Goal: Information Seeking & Learning: Learn about a topic

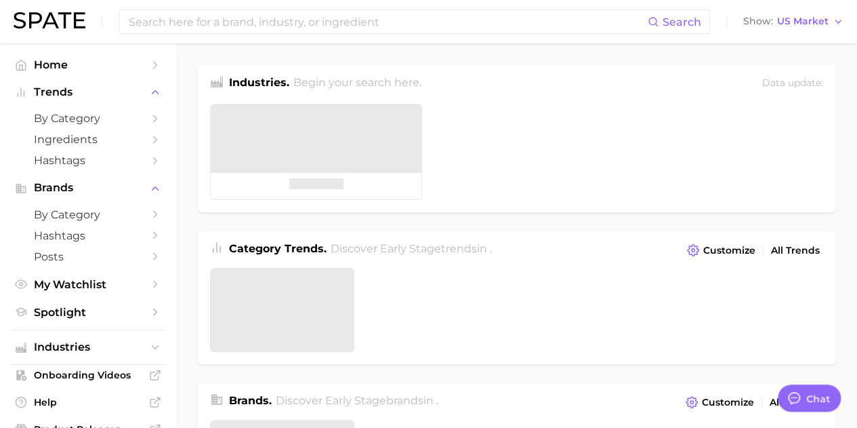
type textarea "x"
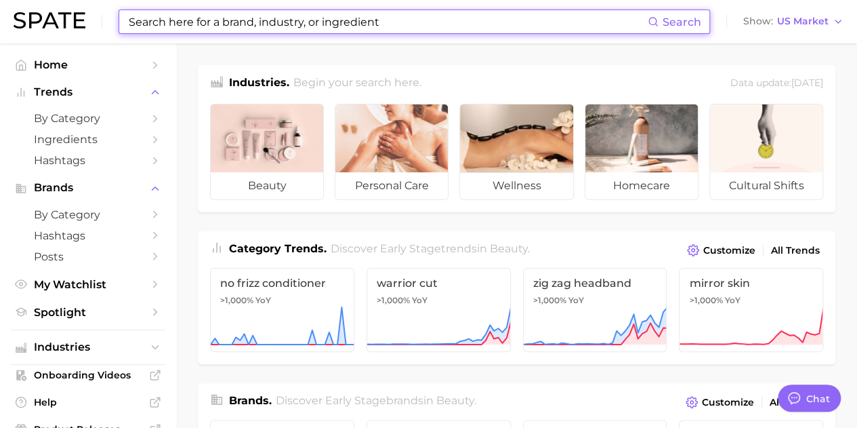
click at [235, 24] on input at bounding box center [387, 21] width 521 height 23
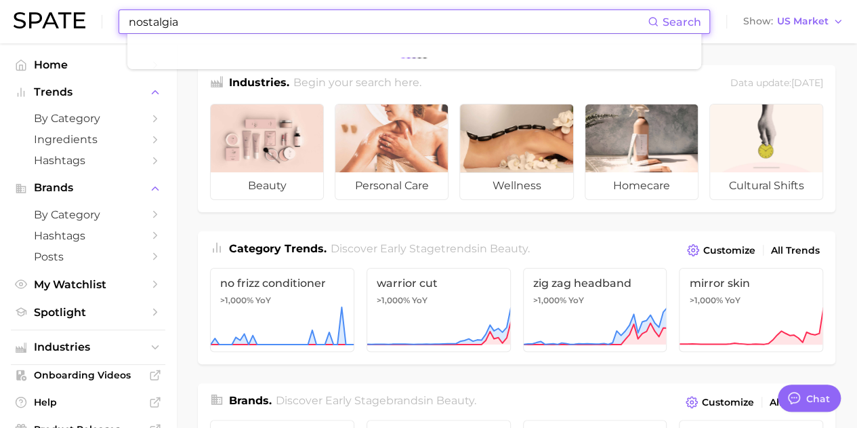
type input "nostalgia"
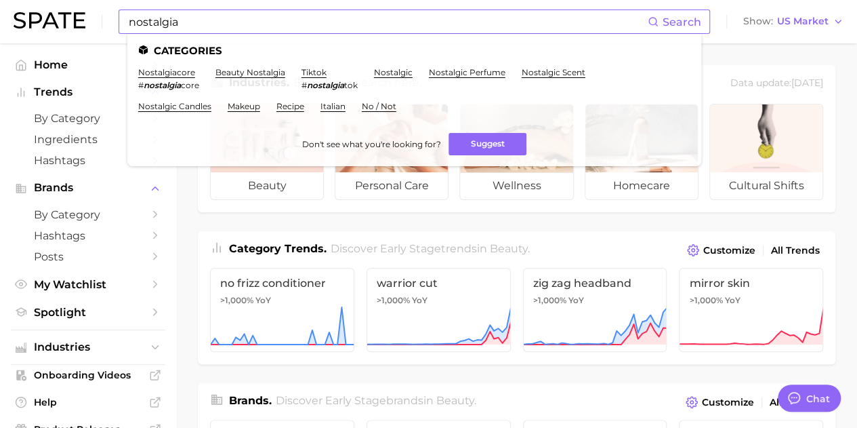
click at [682, 21] on span "Search" at bounding box center [682, 22] width 39 height 13
click at [655, 22] on icon at bounding box center [653, 21] width 11 height 11
click at [243, 73] on link "beauty nostalgia" at bounding box center [251, 72] width 70 height 10
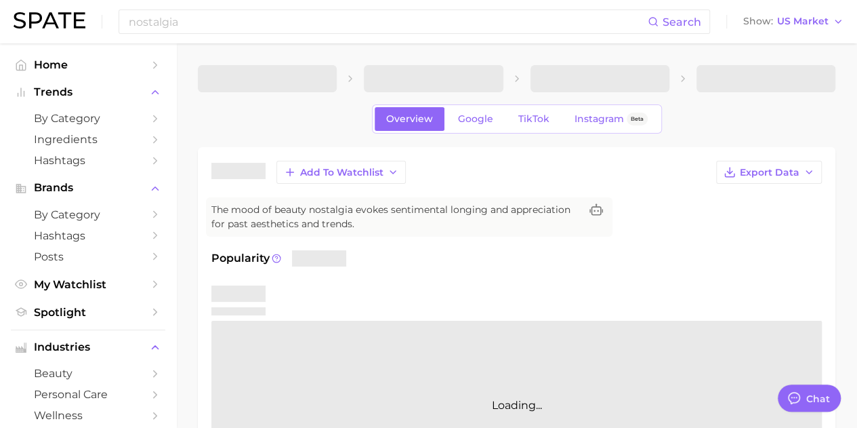
type textarea "x"
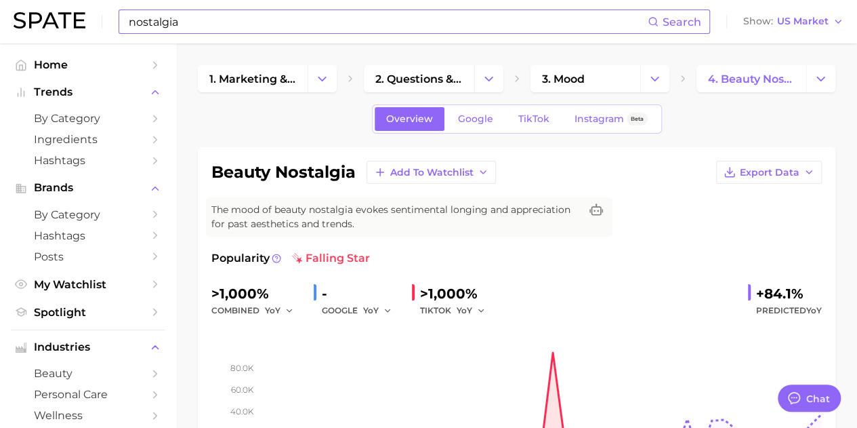
click at [339, 22] on input "nostalgia" at bounding box center [387, 21] width 521 height 23
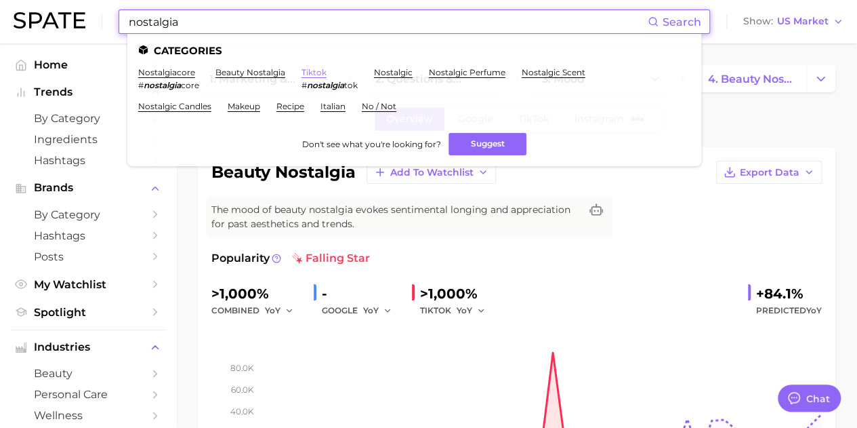
click at [316, 74] on link "tiktok" at bounding box center [314, 72] width 25 height 10
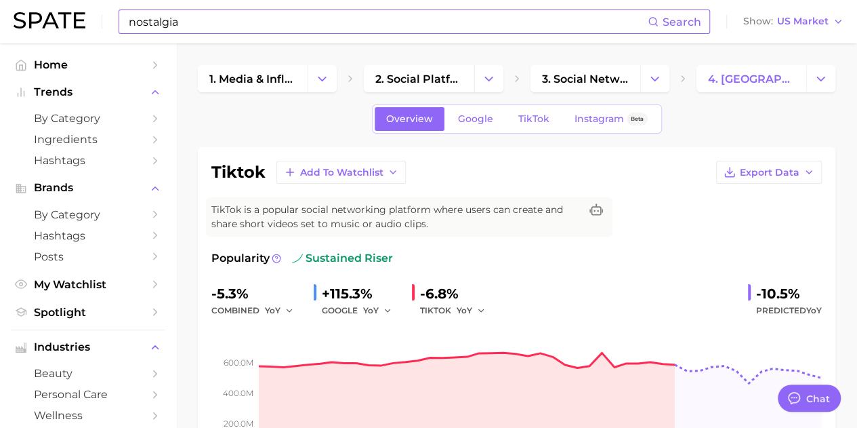
click at [256, 36] on div "nostalgia Search Show US Market" at bounding box center [429, 21] width 830 height 43
click at [251, 22] on input "nostalgia" at bounding box center [387, 21] width 521 height 23
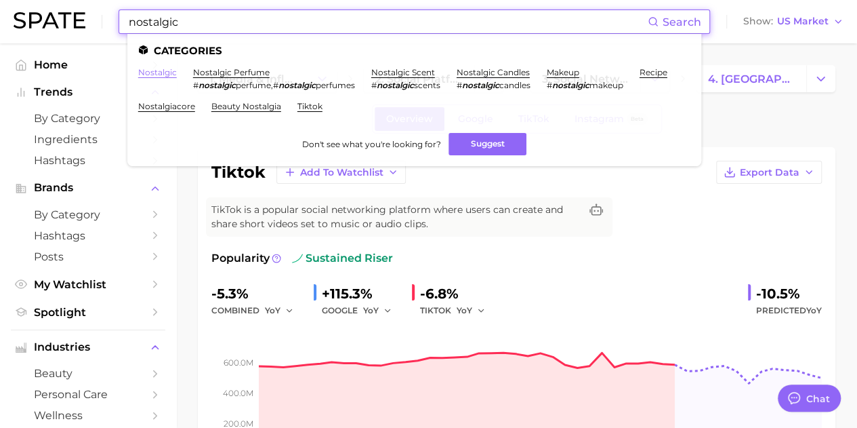
type input "nostalgic"
click at [163, 74] on link "nostalgic" at bounding box center [157, 72] width 39 height 10
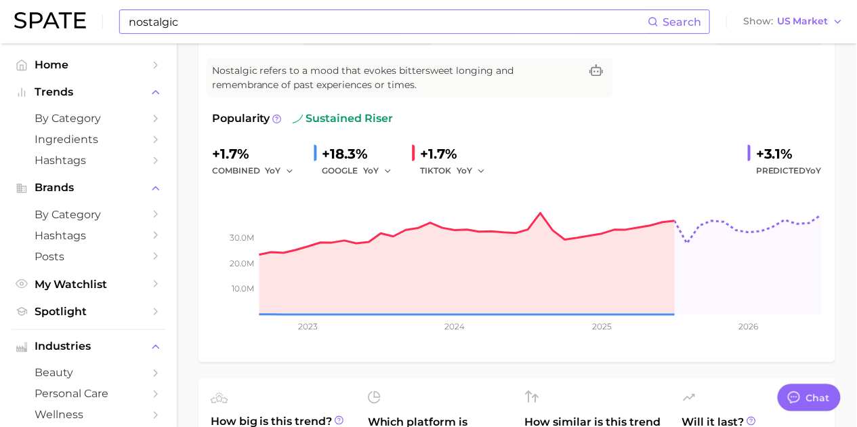
scroll to position [184, 0]
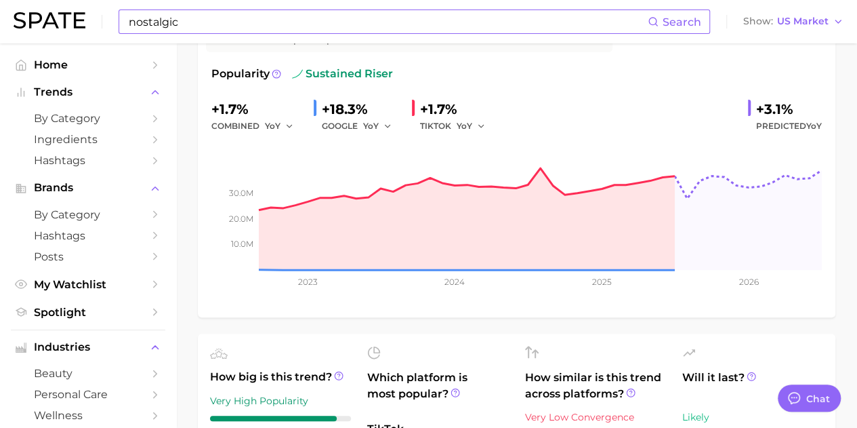
type textarea "x"
